Goal: Complete application form

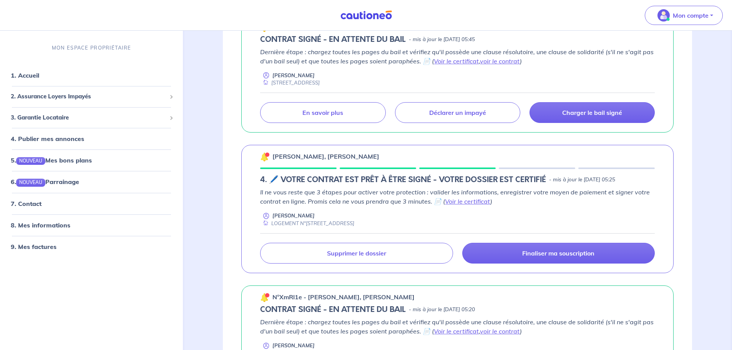
scroll to position [192, 0]
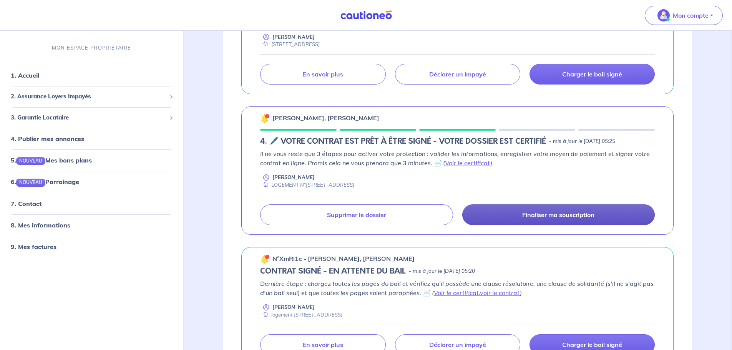
click at [562, 218] on p "Finaliser ma souscription" at bounding box center [558, 215] width 72 height 8
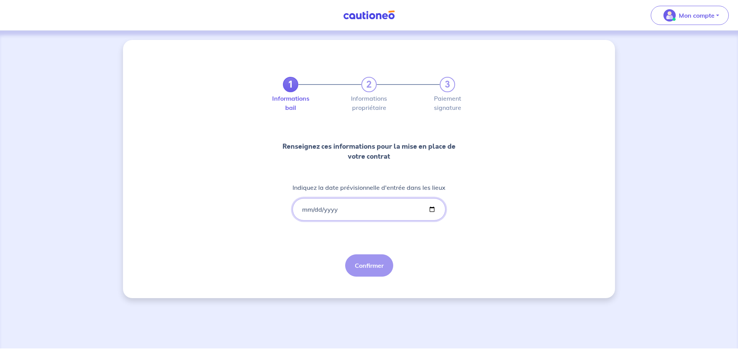
click at [302, 210] on input "Indiquez la date prévisionnelle d'entrée dans les lieux" at bounding box center [369, 209] width 153 height 22
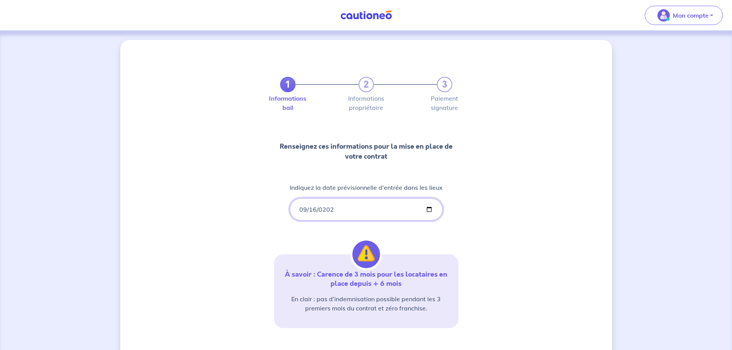
type input "[DATE]"
click at [499, 239] on div "1 2 3 Informations bail Informations propriétaire Paiement signature Renseignez…" at bounding box center [366, 226] width 492 height 372
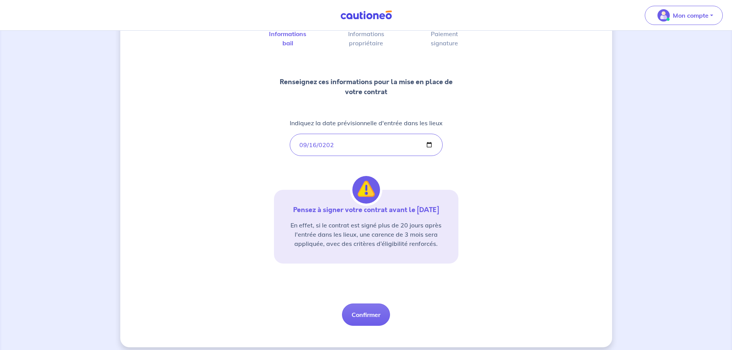
scroll to position [71, 0]
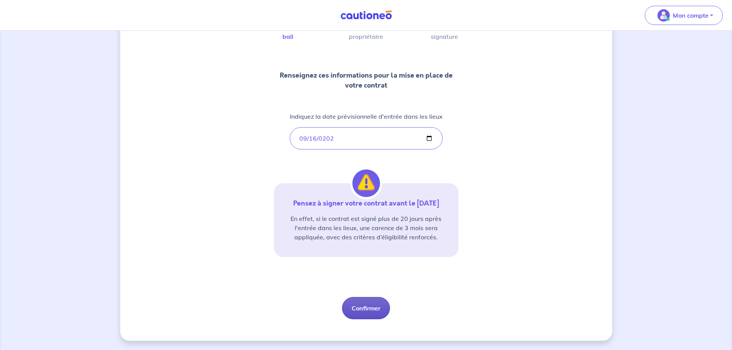
click at [371, 306] on button "Confirmer" at bounding box center [366, 308] width 48 height 22
select select "FR"
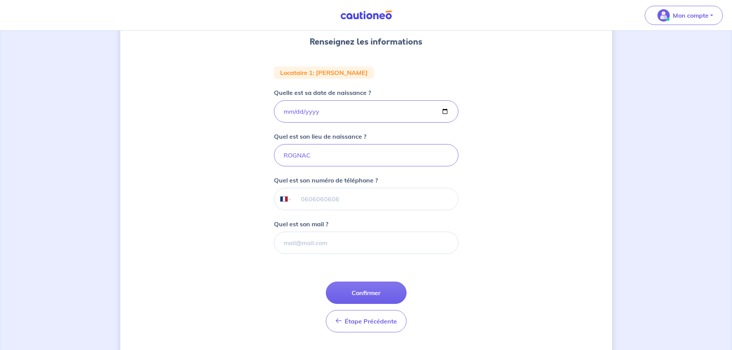
scroll to position [86, 0]
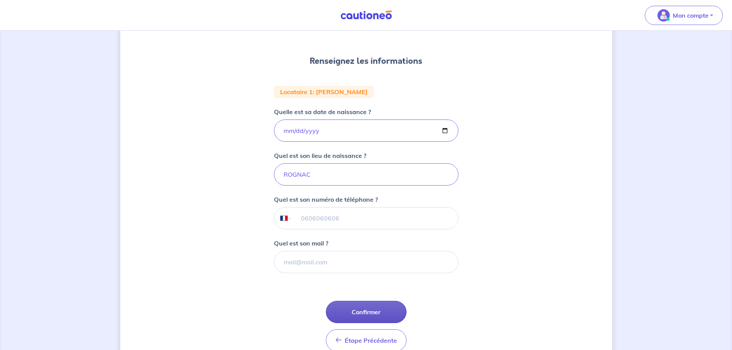
click at [372, 308] on button "Confirmer" at bounding box center [366, 312] width 81 height 22
select select "FR"
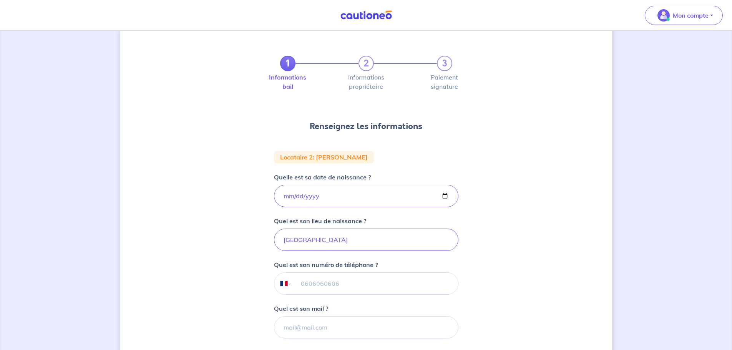
scroll to position [77, 0]
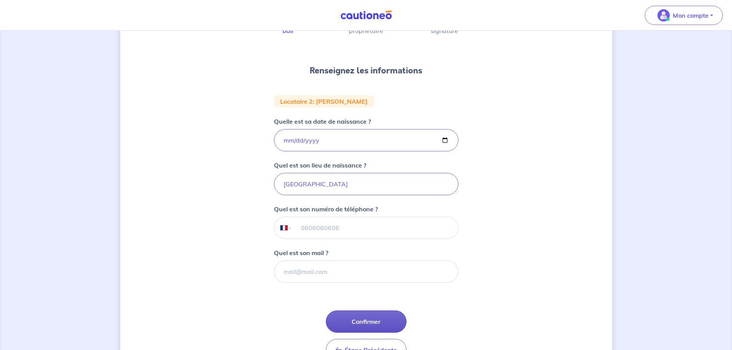
click at [374, 315] on button "Confirmer" at bounding box center [366, 322] width 81 height 22
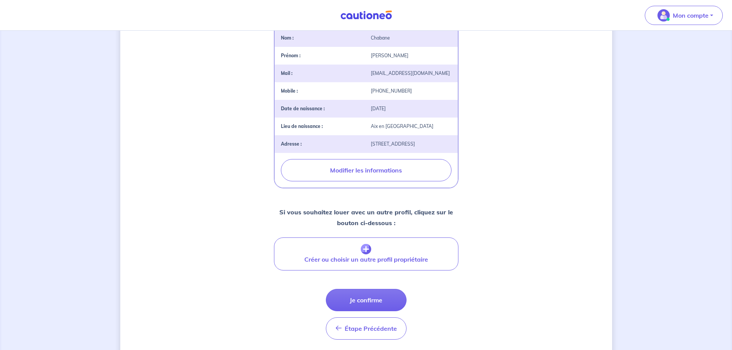
scroll to position [223, 0]
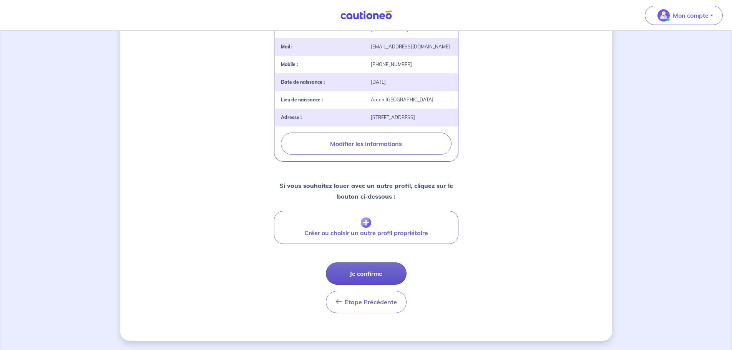
click at [371, 272] on button "Je confirme" at bounding box center [366, 274] width 81 height 22
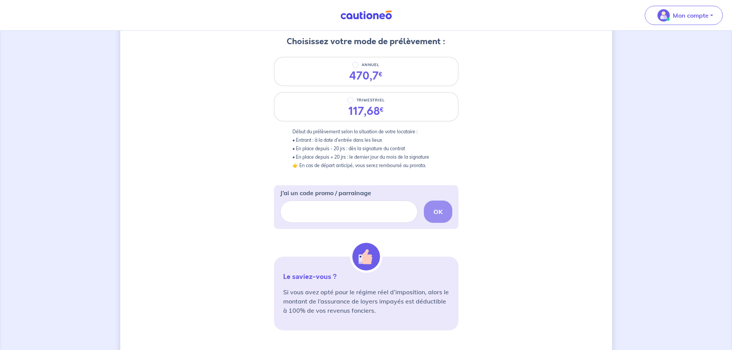
scroll to position [115, 0]
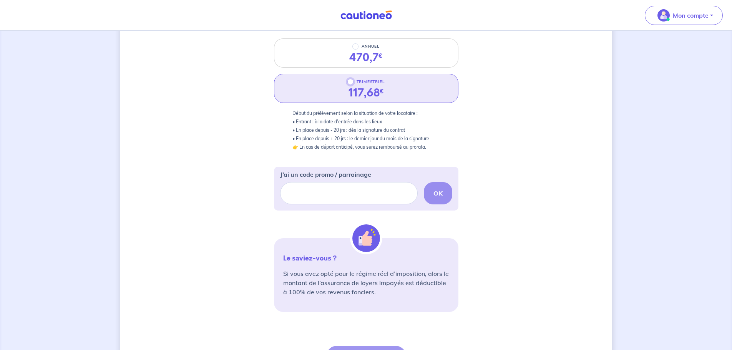
click at [353, 84] on input "TRIMESTRIEL" at bounding box center [350, 82] width 6 height 6
radio input "true"
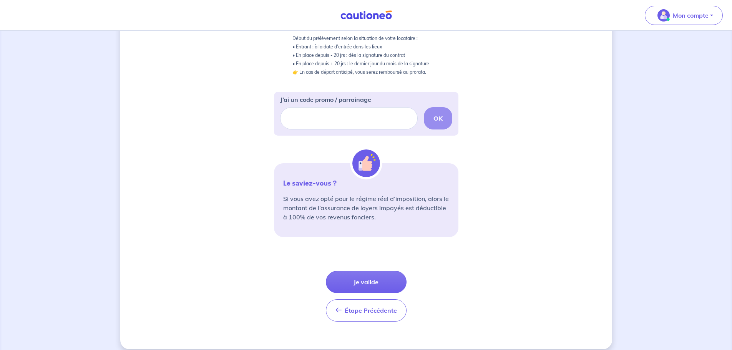
scroll to position [199, 0]
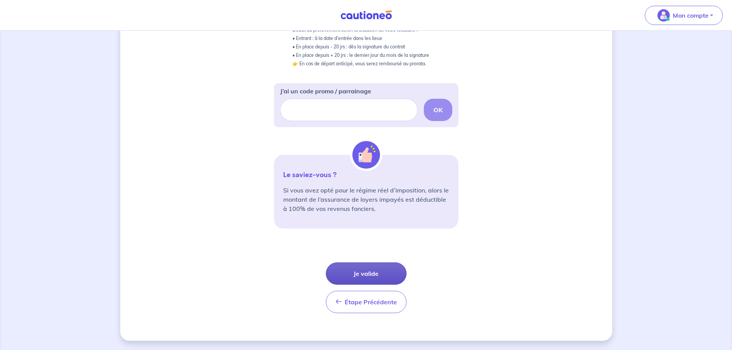
click at [368, 269] on button "Je valide" at bounding box center [366, 274] width 81 height 22
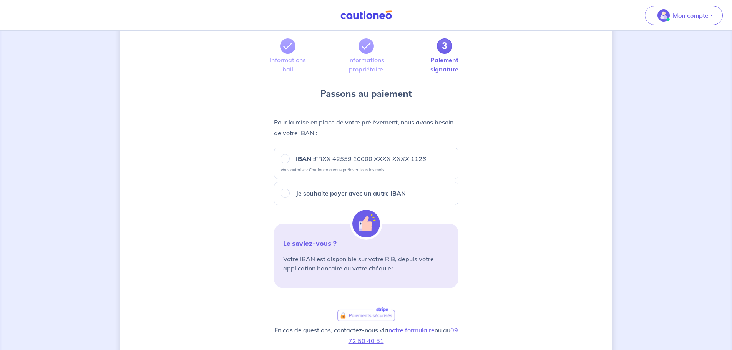
scroll to position [77, 0]
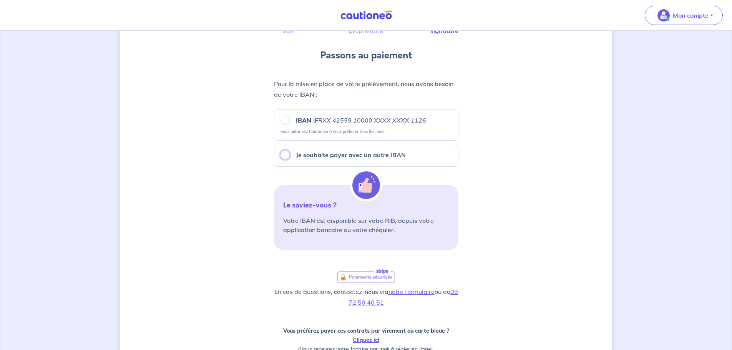
click at [284, 151] on input "Je souhaite payer avec un autre IBAN" at bounding box center [285, 154] width 9 height 9
radio input "true"
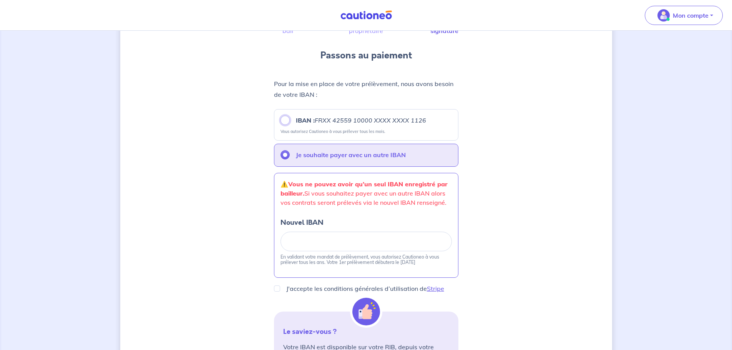
click at [285, 120] on input "IBAN : FRXX [FINANCIAL_ID] XXXX XXXX 1126" at bounding box center [285, 120] width 9 height 9
radio input "true"
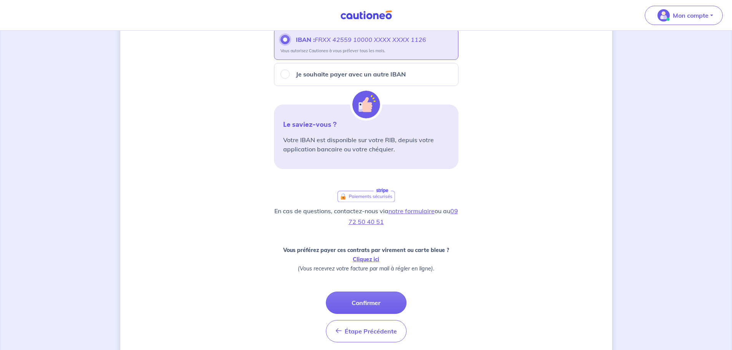
scroll to position [187, 0]
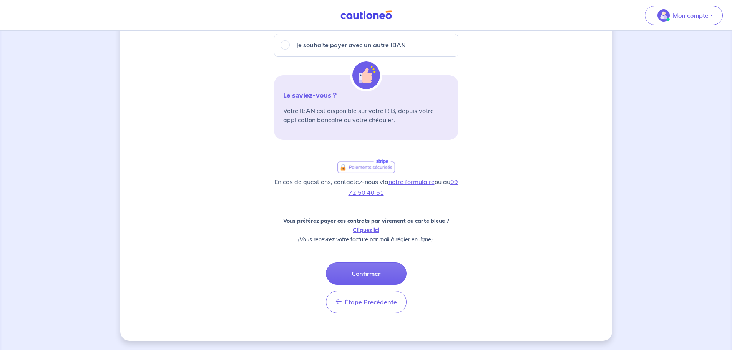
click at [380, 271] on button "Confirmer" at bounding box center [366, 274] width 81 height 22
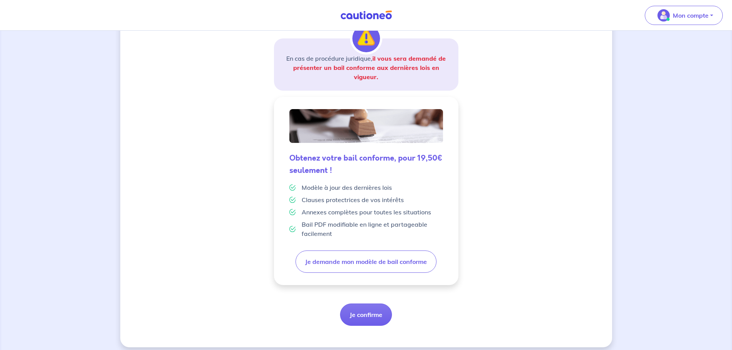
scroll to position [134, 0]
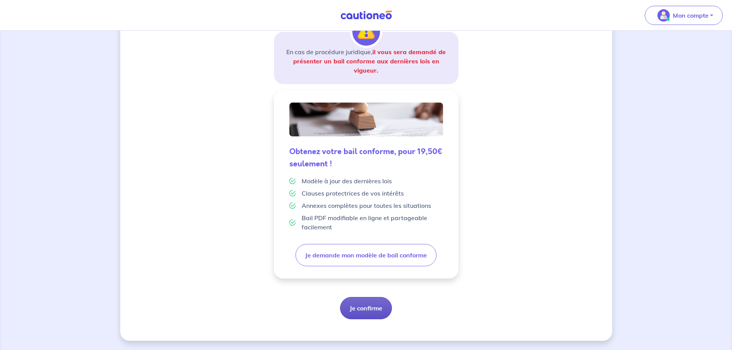
click at [366, 306] on button "Je confirme" at bounding box center [366, 308] width 52 height 22
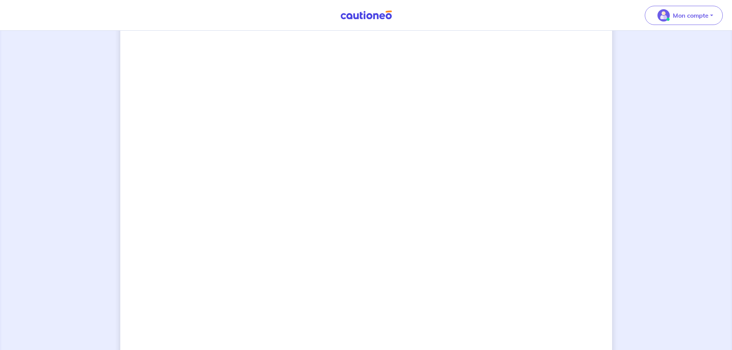
scroll to position [535, 0]
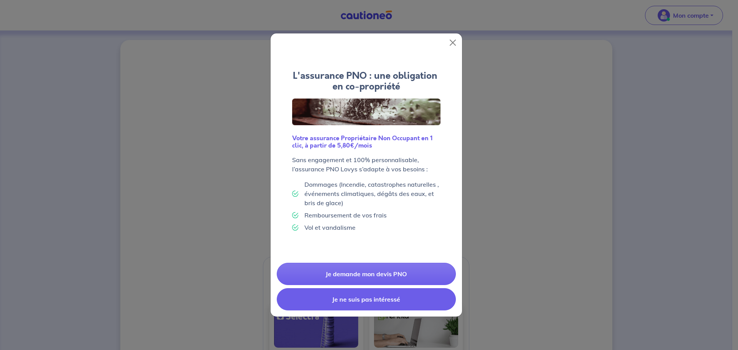
click at [387, 295] on button "Je ne suis pas intéressé" at bounding box center [366, 299] width 179 height 22
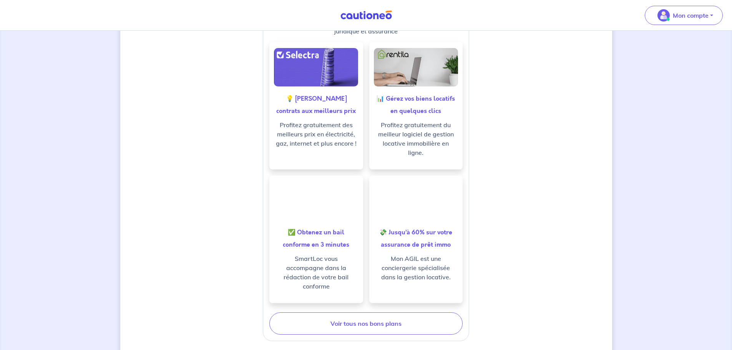
scroll to position [154, 0]
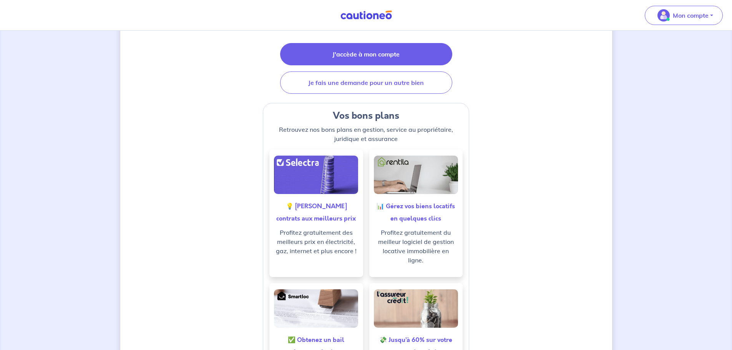
click at [384, 60] on link "J'accède à mon compte" at bounding box center [366, 54] width 172 height 22
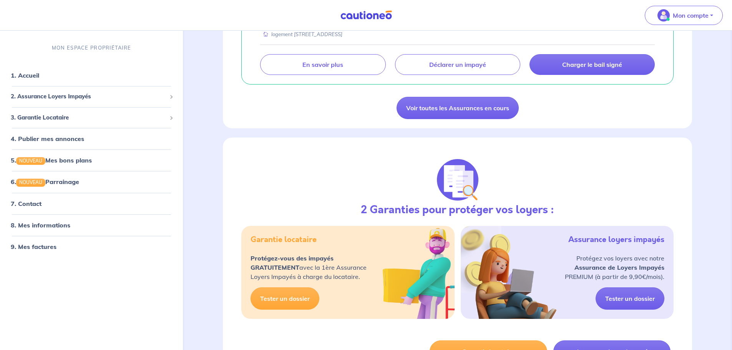
scroll to position [615, 0]
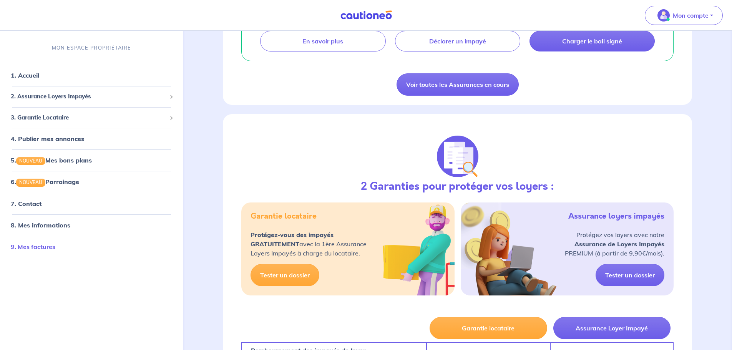
click at [46, 251] on link "9. Mes factures" at bounding box center [33, 247] width 45 height 8
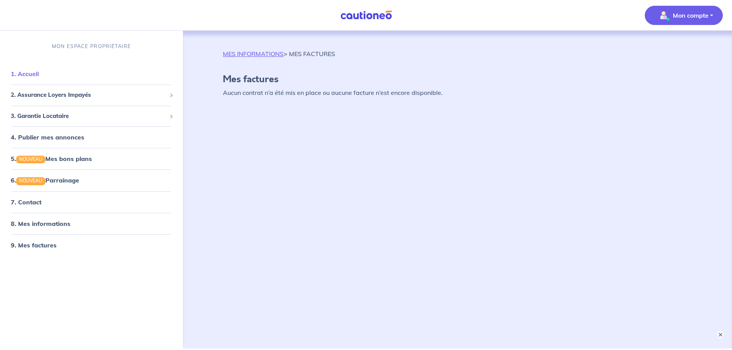
click at [33, 71] on link "1. Accueil" at bounding box center [25, 74] width 28 height 8
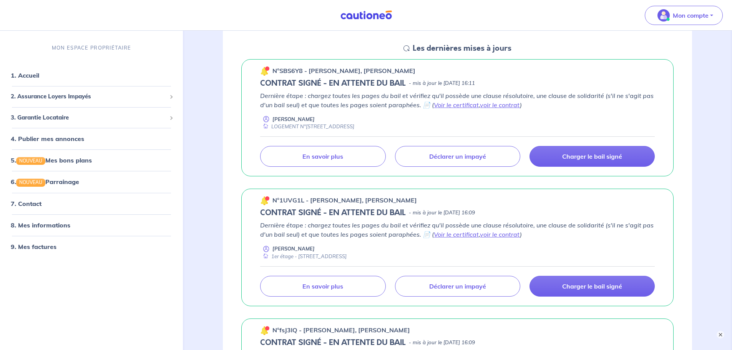
scroll to position [115, 0]
